Goal: Find contact information: Find contact information

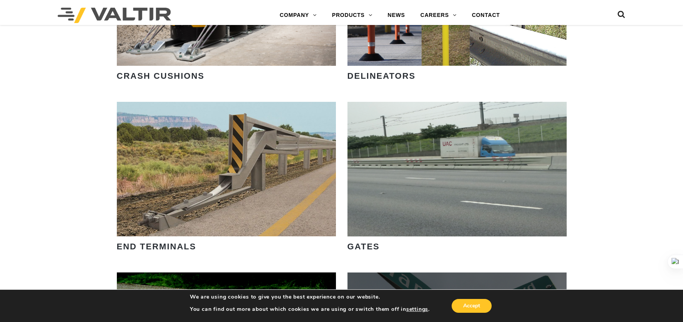
scroll to position [726, 0]
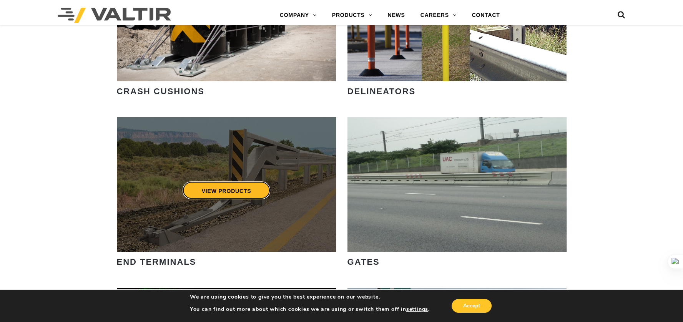
click at [221, 190] on link "VIEW PRODUCTS" at bounding box center [226, 191] width 88 height 18
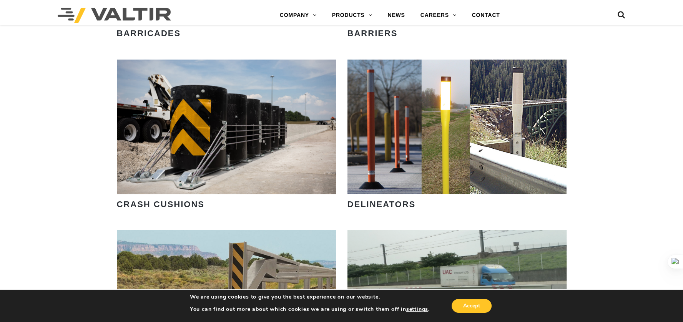
scroll to position [598, 0]
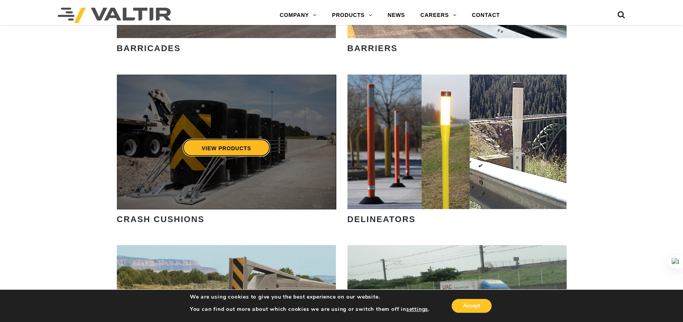
click at [214, 139] on link "VIEW PRODUCTS" at bounding box center [226, 148] width 88 height 18
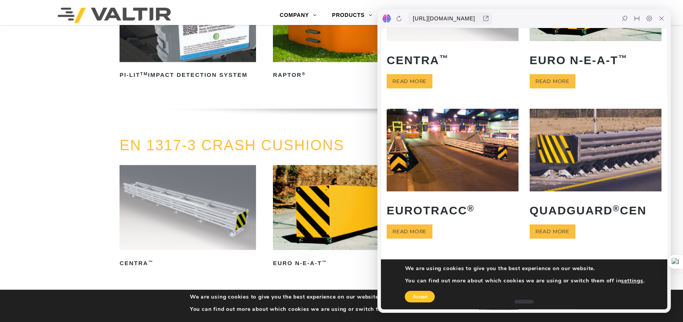
scroll to position [2264, 0]
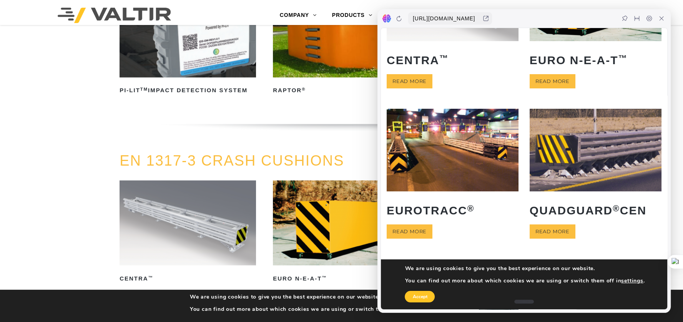
click at [217, 154] on link "EN 1317-3 CRASH CUSHIONS" at bounding box center [232, 161] width 225 height 16
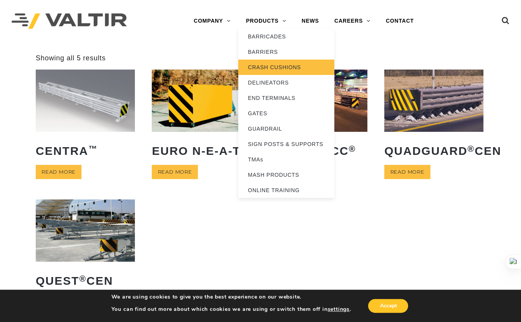
click at [280, 69] on link "CRASH CUSHIONS" at bounding box center [286, 67] width 96 height 15
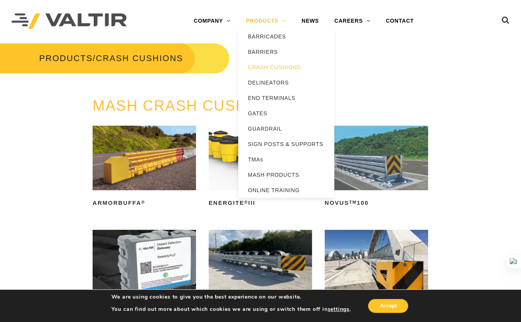
click at [253, 20] on link "PRODUCTS" at bounding box center [266, 20] width 56 height 15
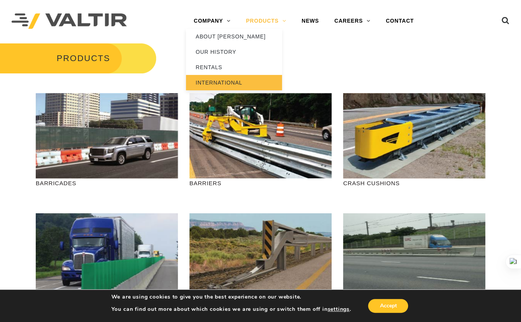
click at [206, 84] on link "INTERNATIONAL" at bounding box center [234, 82] width 96 height 15
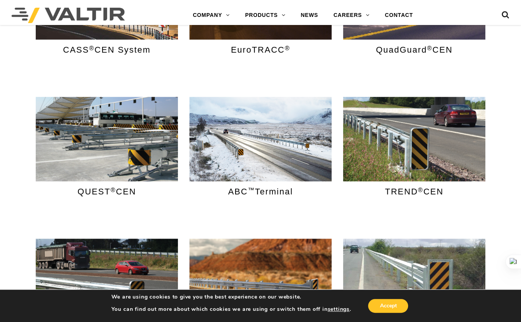
scroll to position [513, 0]
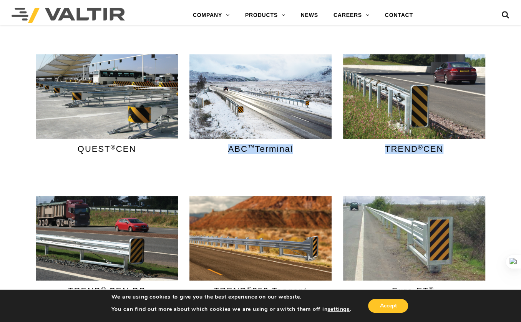
drag, startPoint x: 252, startPoint y: 101, endPoint x: 196, endPoint y: 163, distance: 84.1
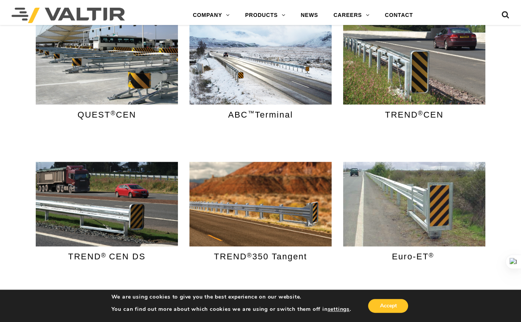
scroll to position [683, 0]
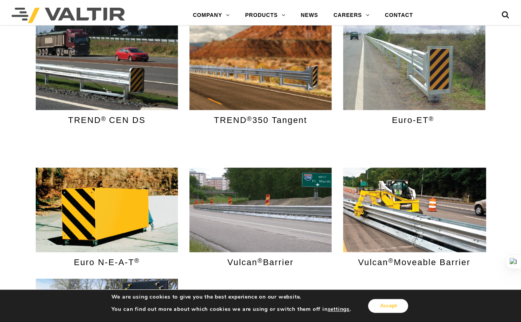
click at [389, 303] on button "Accept" at bounding box center [388, 306] width 40 height 14
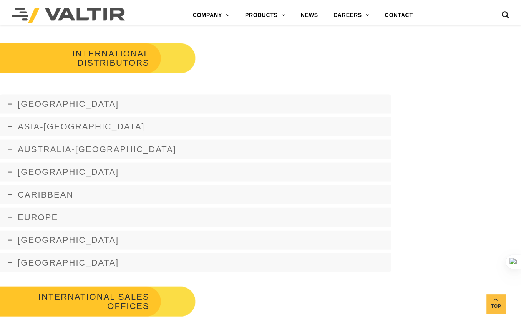
scroll to position [1068, 0]
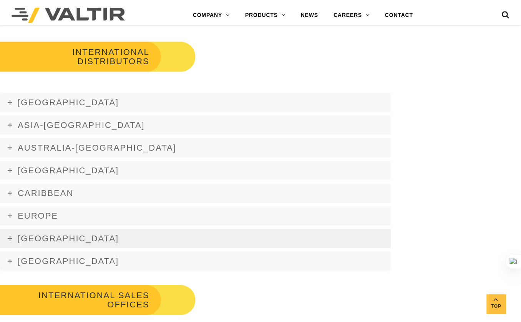
click at [64, 237] on span "[GEOGRAPHIC_DATA]" at bounding box center [68, 239] width 101 height 10
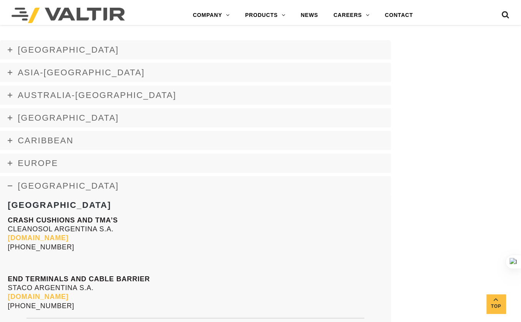
scroll to position [1154, 0]
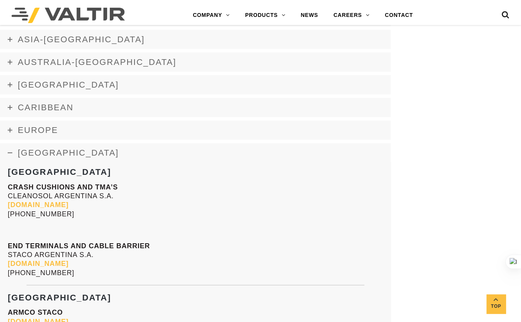
click at [38, 197] on p "CRASH CUSHIONS AND TMA’S CLEANOSOL ARGENTINA S.A. [DOMAIN_NAME] [PHONE_NUMBER]" at bounding box center [196, 201] width 376 height 36
click at [38, 206] on strong "[DOMAIN_NAME]" at bounding box center [38, 205] width 61 height 8
